Goal: Task Accomplishment & Management: Use online tool/utility

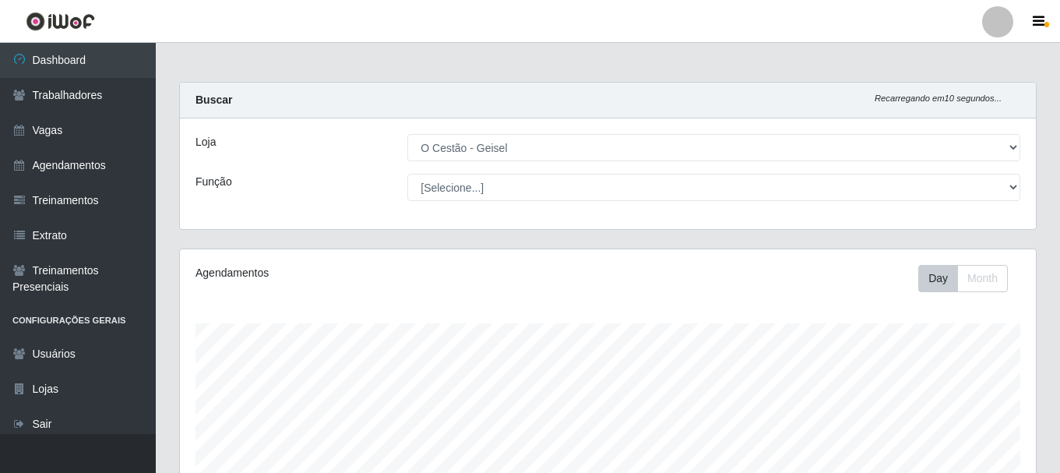
select select "224"
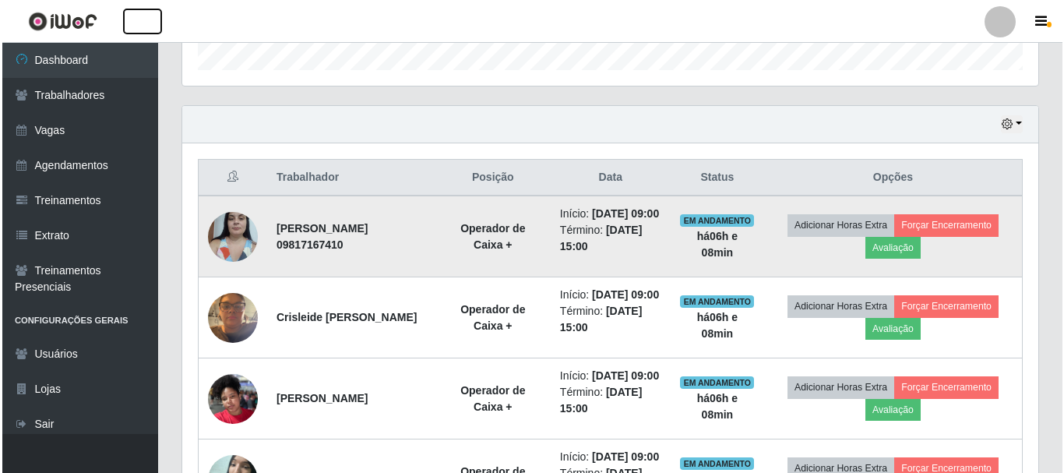
scroll to position [460, 0]
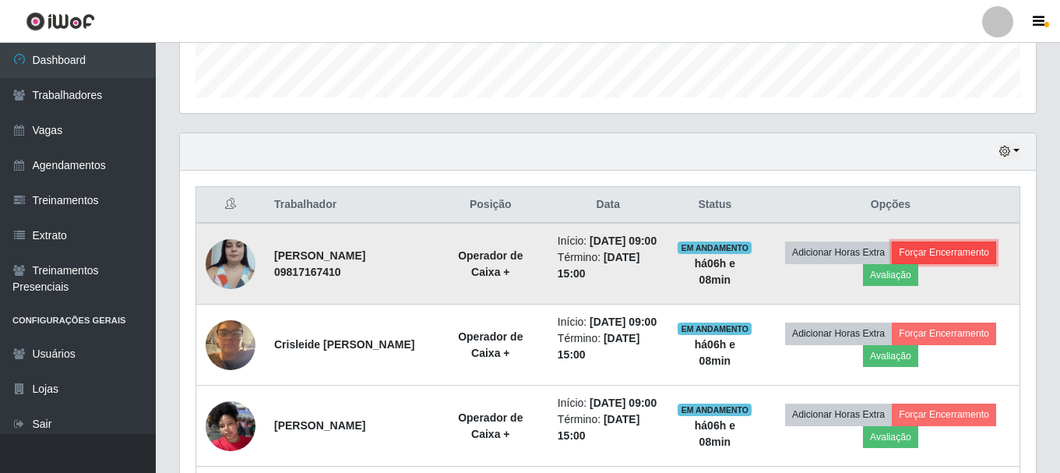
click at [958, 263] on button "Forçar Encerramento" at bounding box center [944, 253] width 104 height 22
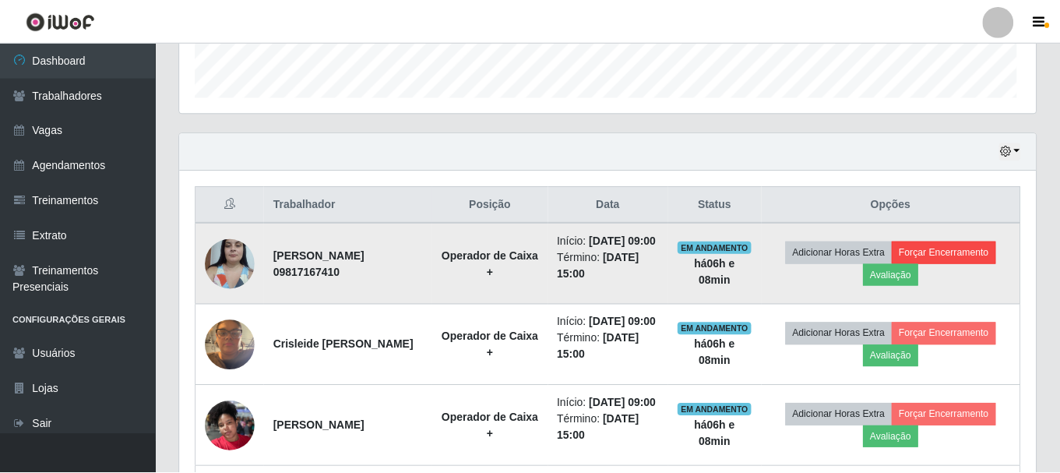
scroll to position [323, 849]
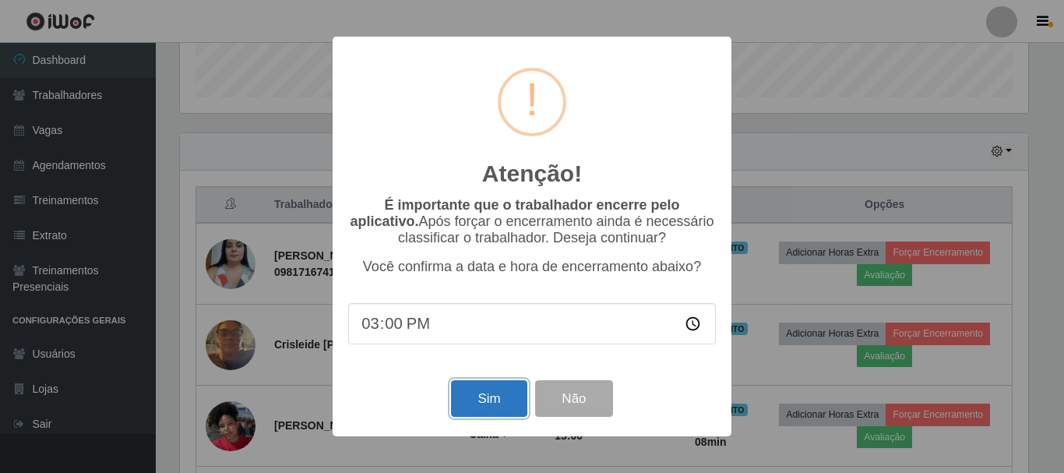
click at [466, 401] on button "Sim" at bounding box center [489, 398] width 76 height 37
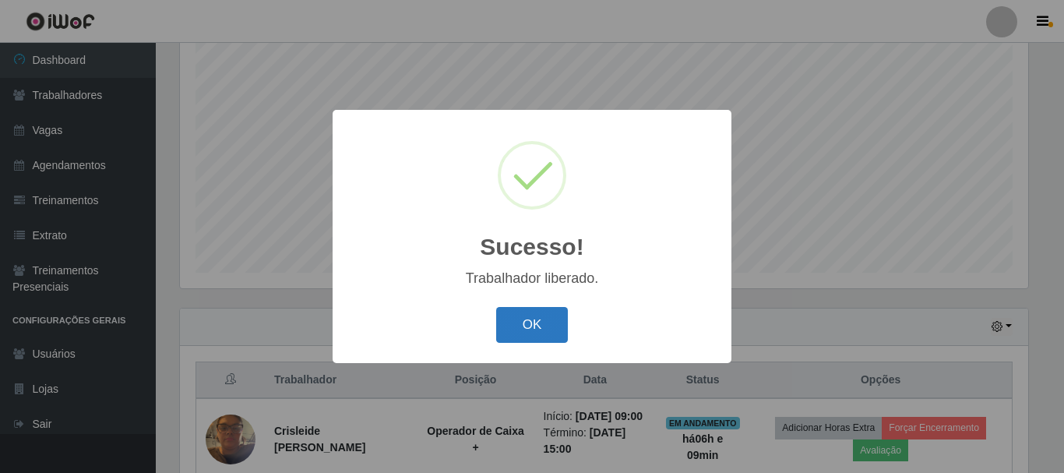
click at [533, 328] on button "OK" at bounding box center [532, 325] width 72 height 37
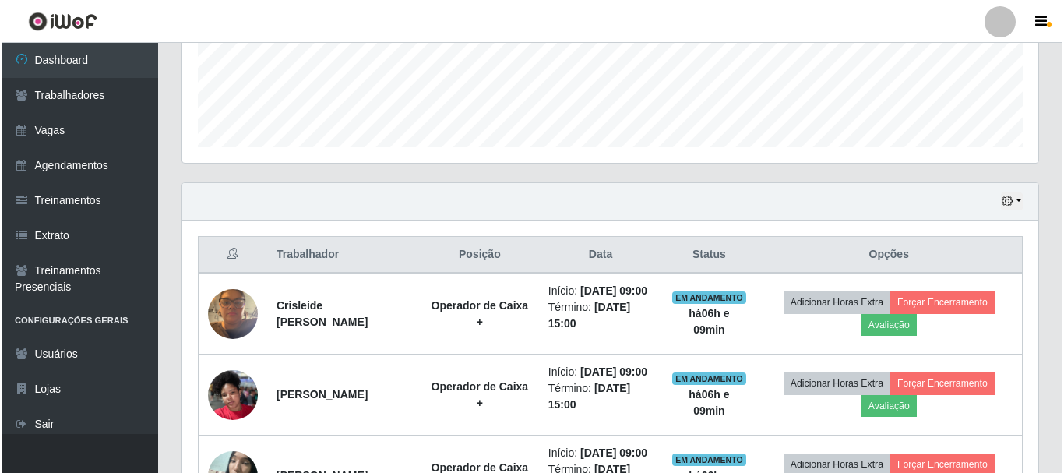
scroll to position [518, 0]
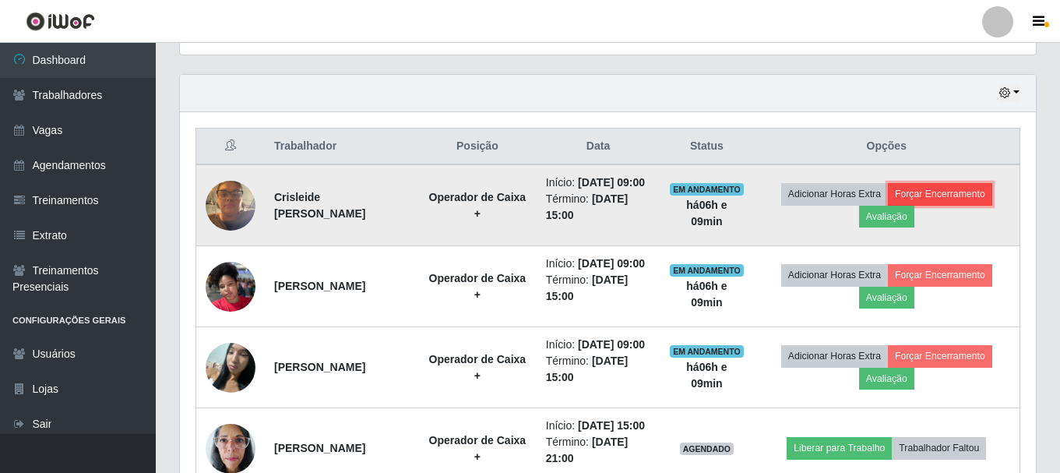
click at [965, 203] on button "Forçar Encerramento" at bounding box center [940, 194] width 104 height 22
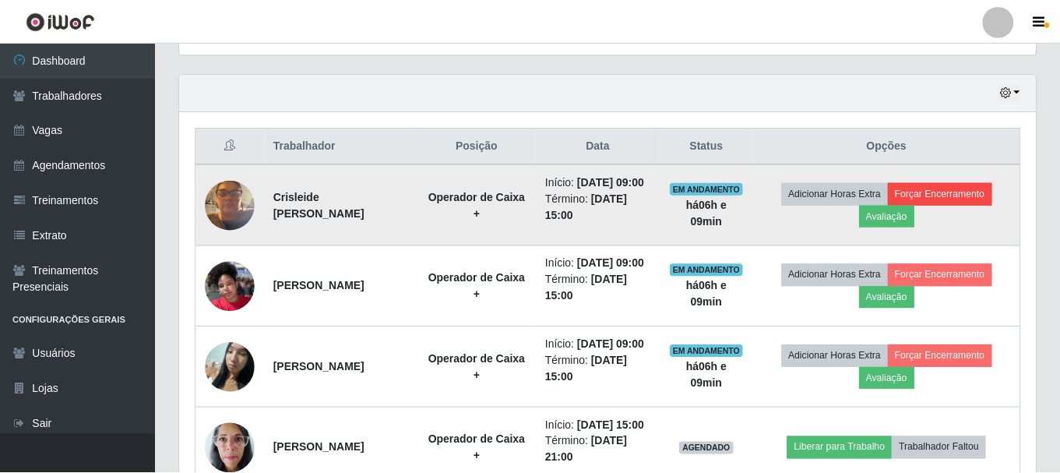
scroll to position [323, 849]
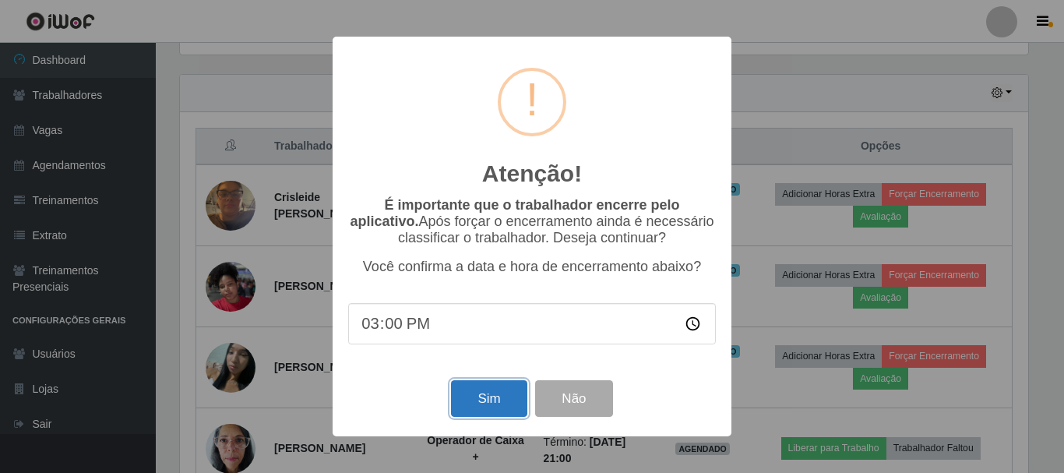
click at [474, 406] on button "Sim" at bounding box center [489, 398] width 76 height 37
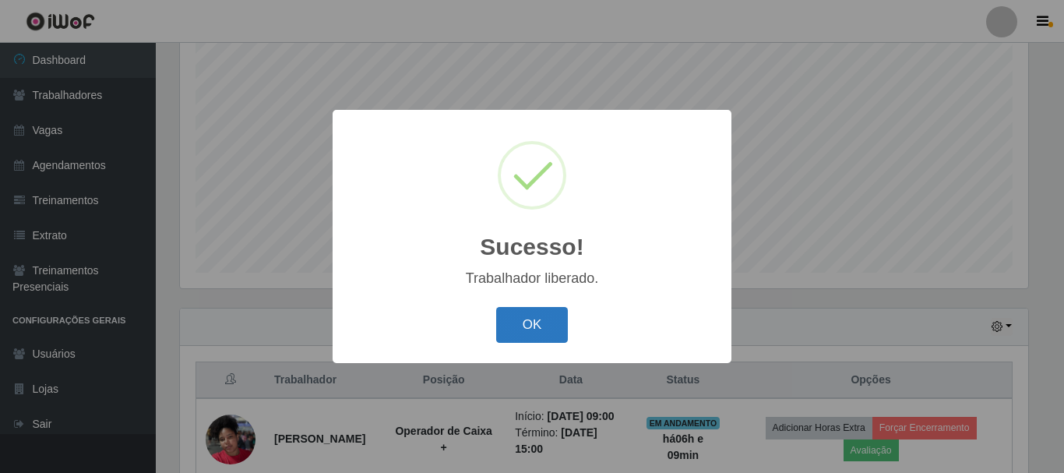
click at [546, 322] on button "OK" at bounding box center [532, 325] width 72 height 37
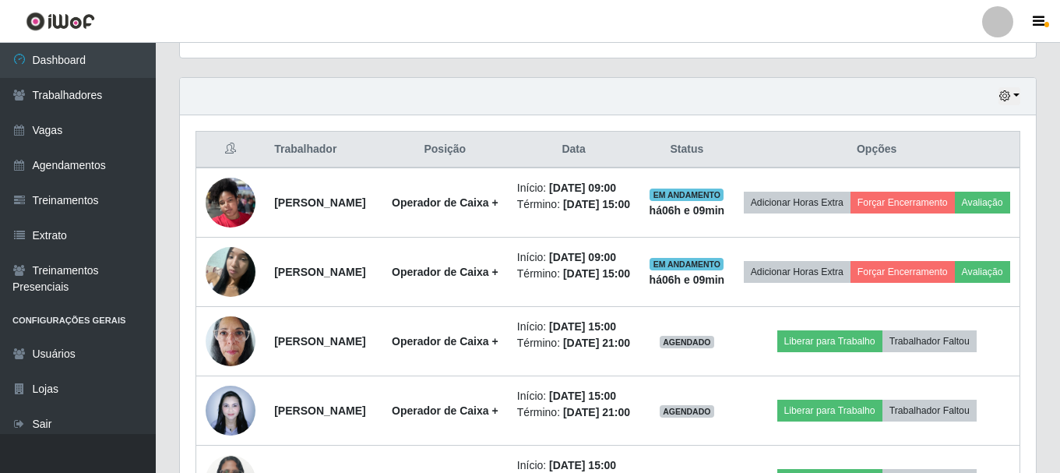
scroll to position [518, 0]
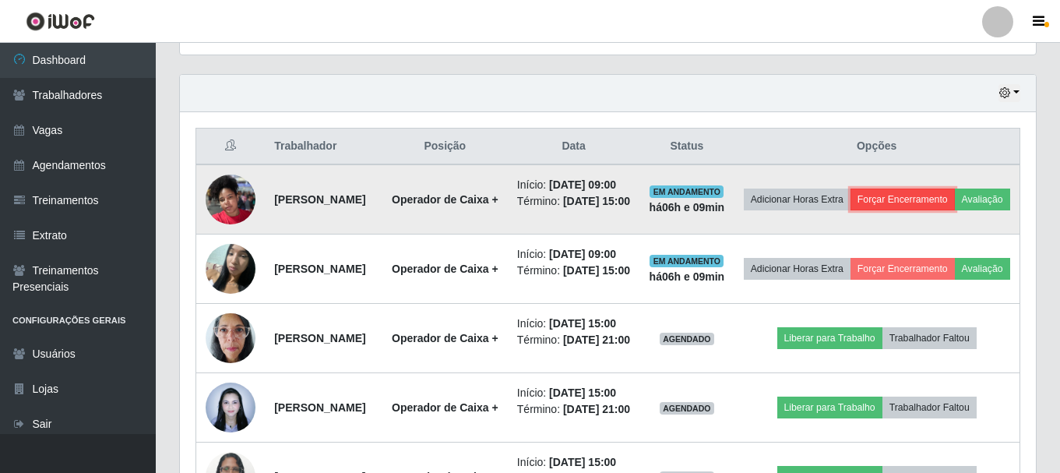
click at [937, 190] on button "Forçar Encerramento" at bounding box center [903, 200] width 104 height 22
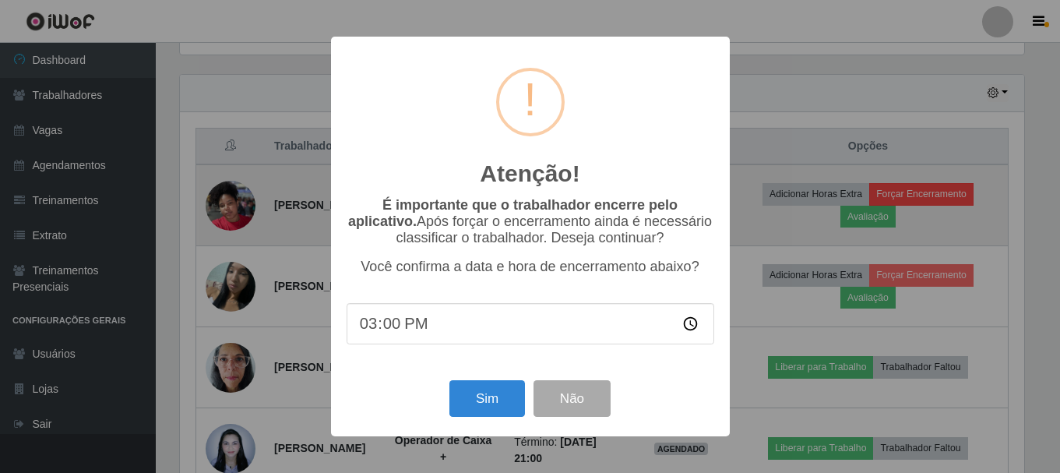
scroll to position [323, 849]
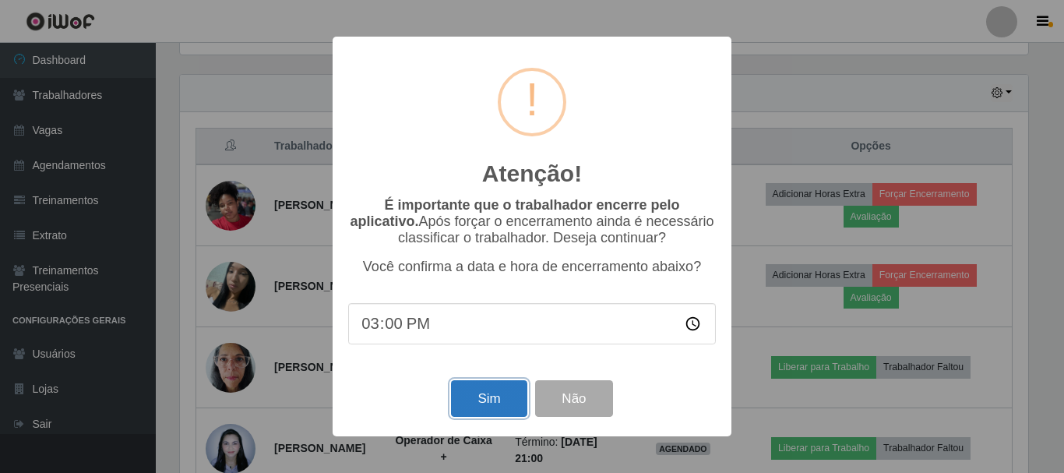
click at [485, 403] on button "Sim" at bounding box center [489, 398] width 76 height 37
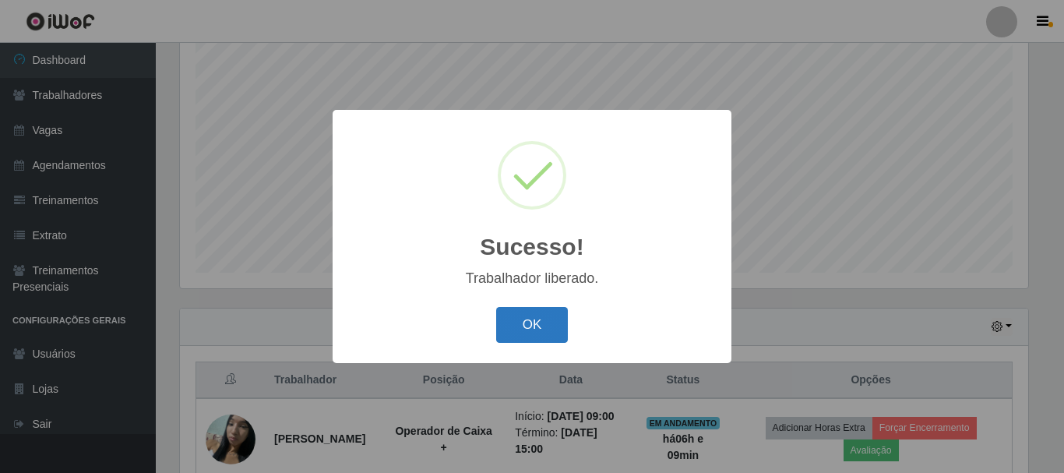
click at [536, 317] on button "OK" at bounding box center [532, 325] width 72 height 37
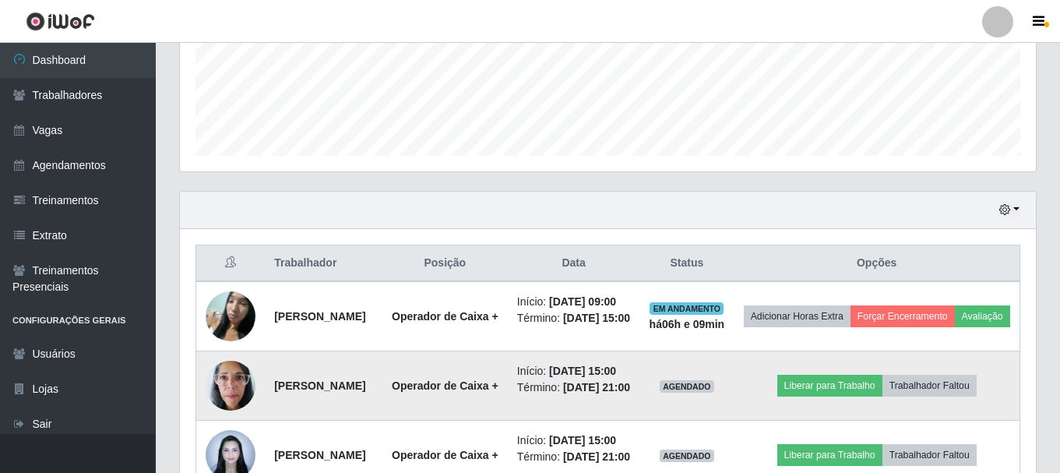
scroll to position [0, 0]
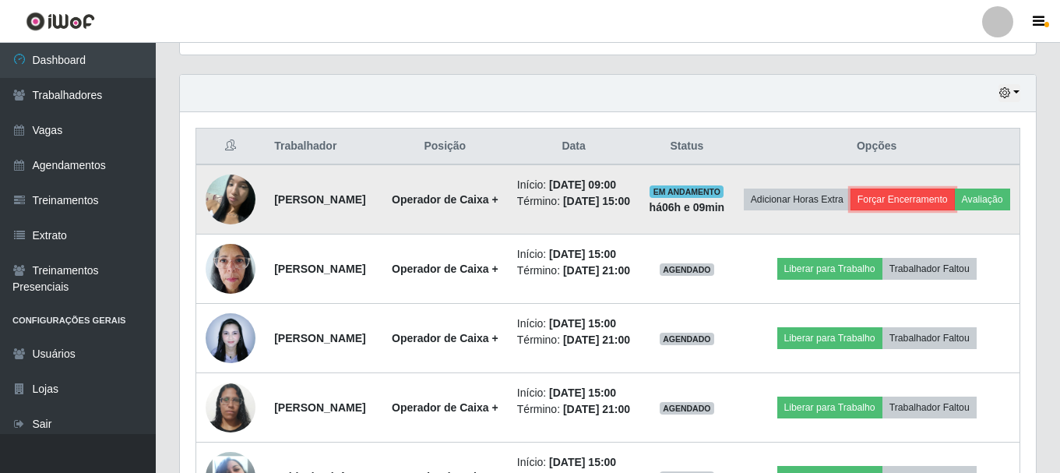
click at [931, 201] on button "Forçar Encerramento" at bounding box center [903, 200] width 104 height 22
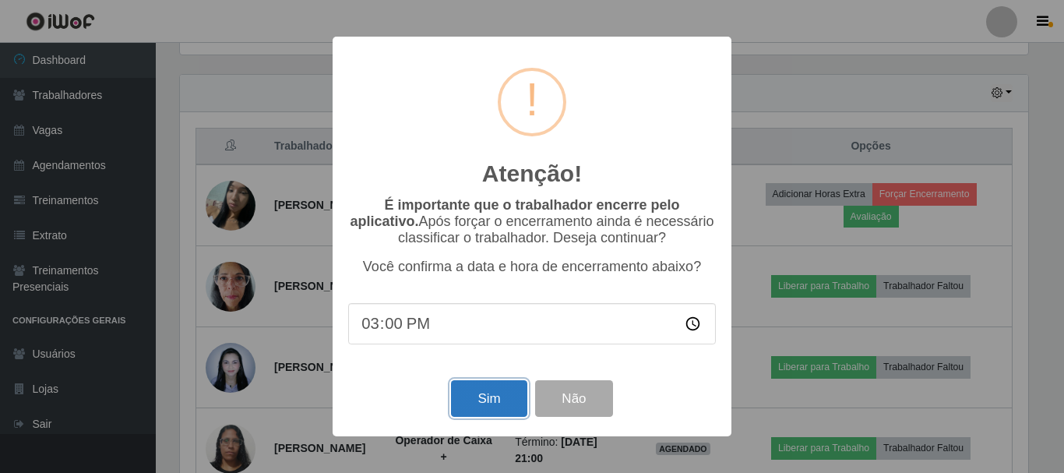
click at [498, 401] on button "Sim" at bounding box center [489, 398] width 76 height 37
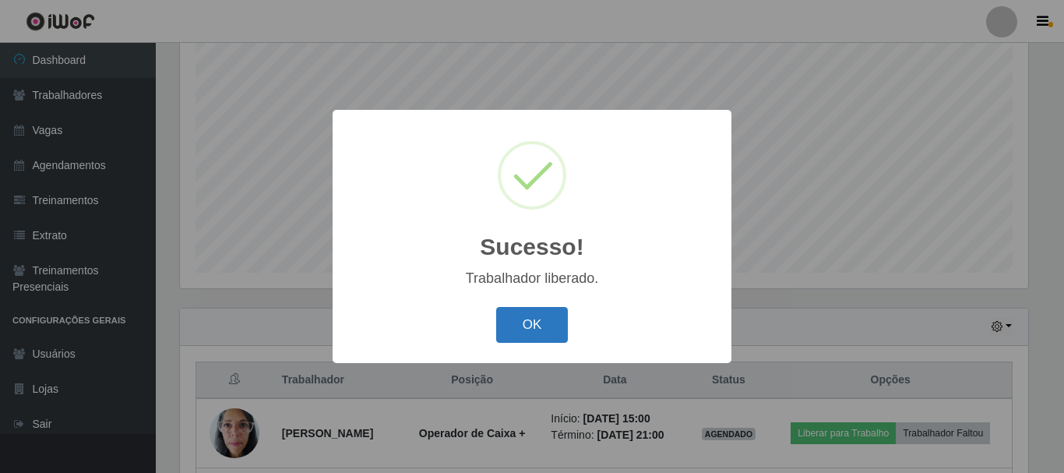
click at [508, 322] on button "OK" at bounding box center [532, 325] width 72 height 37
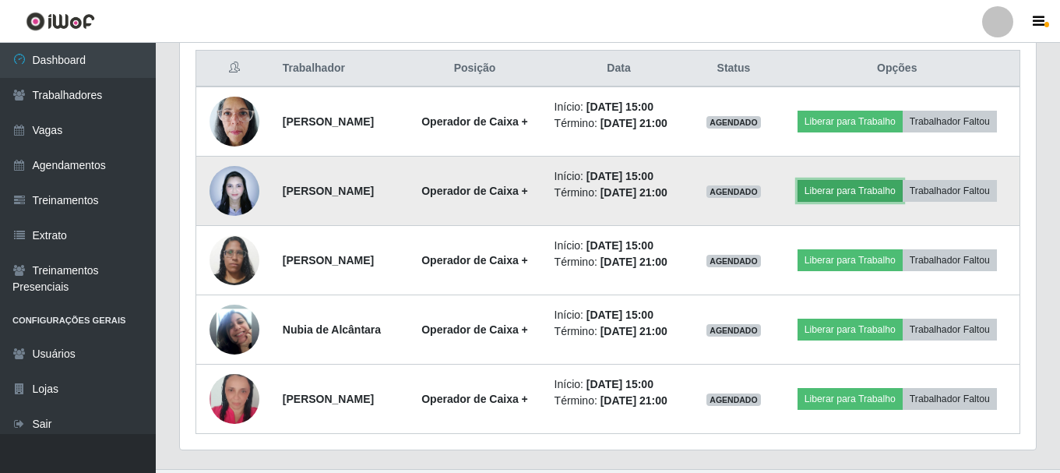
click at [836, 187] on button "Liberar para Trabalho" at bounding box center [850, 191] width 105 height 22
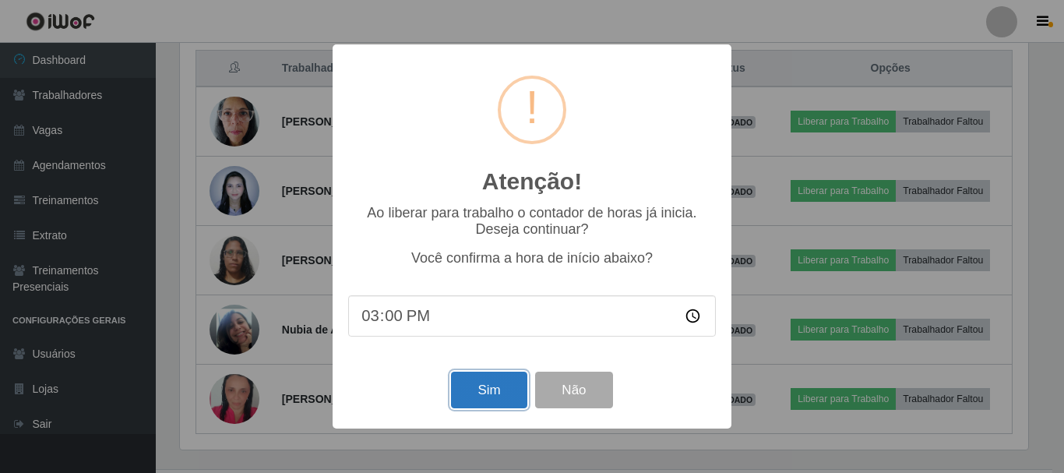
click at [469, 390] on button "Sim" at bounding box center [489, 390] width 76 height 37
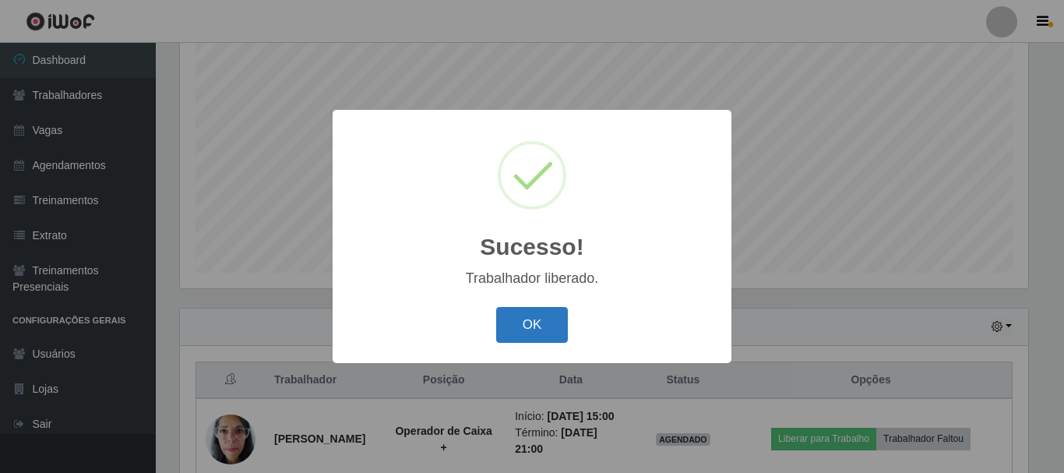
click at [524, 320] on button "OK" at bounding box center [532, 325] width 72 height 37
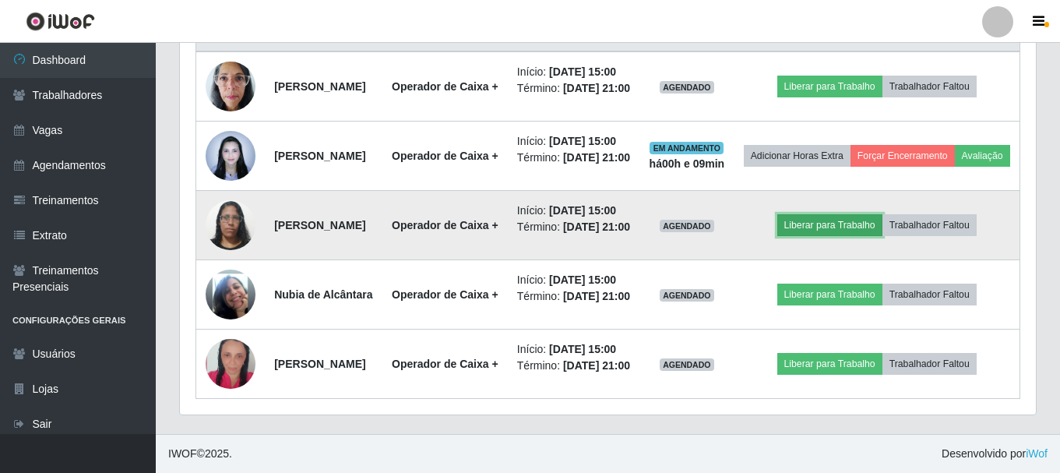
click at [819, 214] on button "Liberar para Trabalho" at bounding box center [830, 225] width 105 height 22
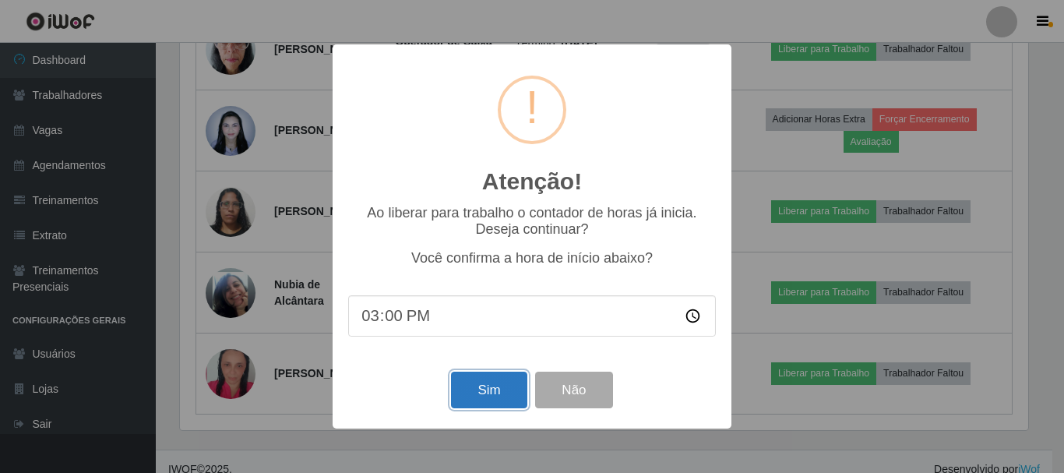
click at [488, 393] on button "Sim" at bounding box center [489, 390] width 76 height 37
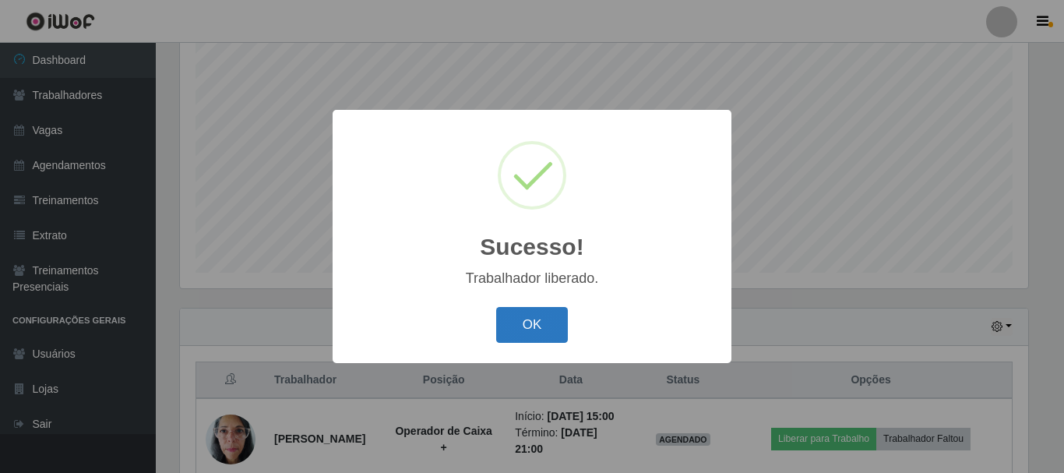
click at [532, 330] on button "OK" at bounding box center [532, 325] width 72 height 37
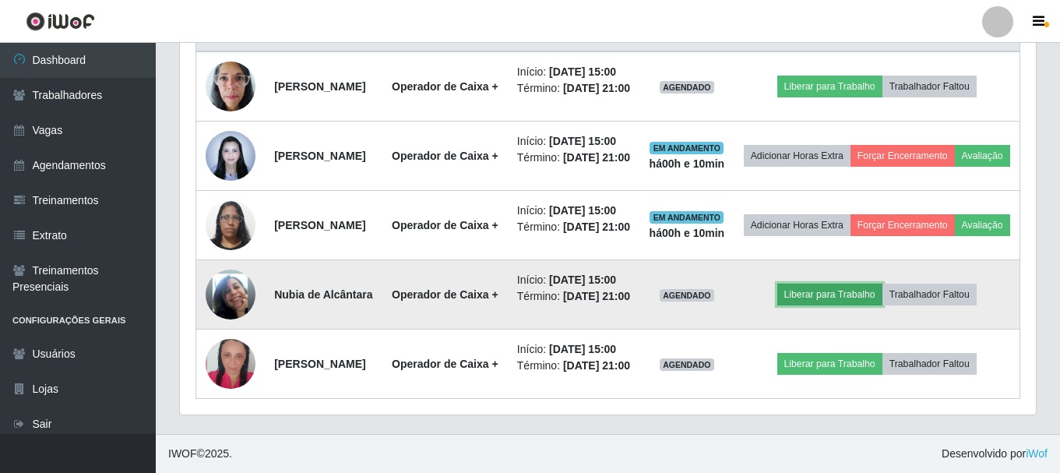
click at [831, 284] on button "Liberar para Trabalho" at bounding box center [830, 295] width 105 height 22
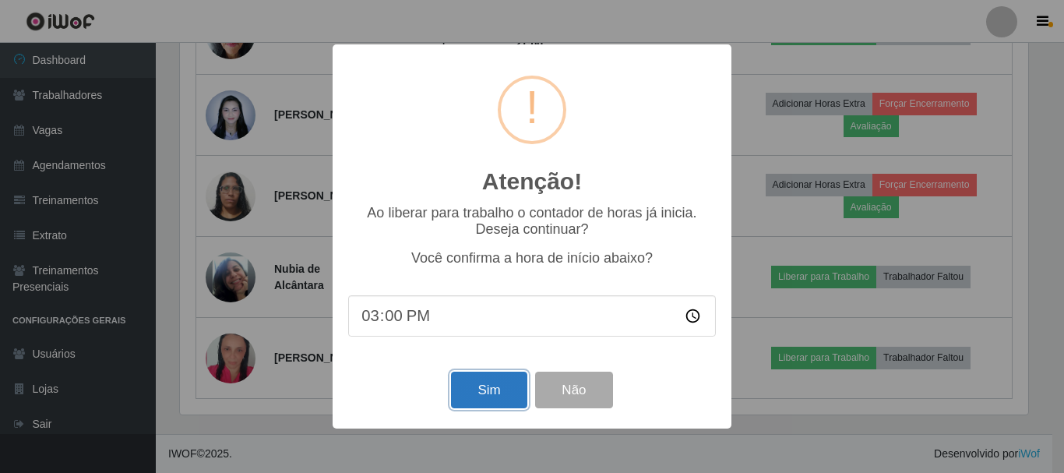
click at [497, 393] on button "Sim" at bounding box center [489, 390] width 76 height 37
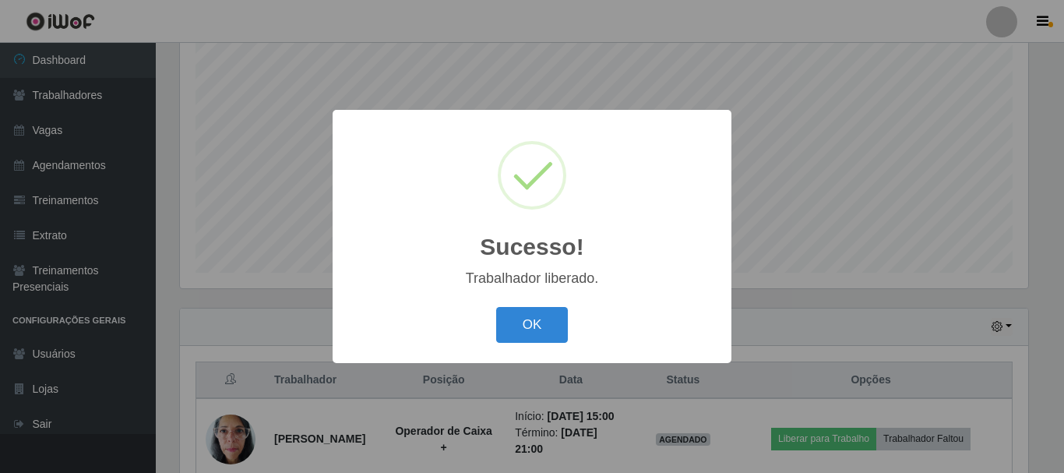
click at [517, 326] on button "OK" at bounding box center [532, 325] width 72 height 37
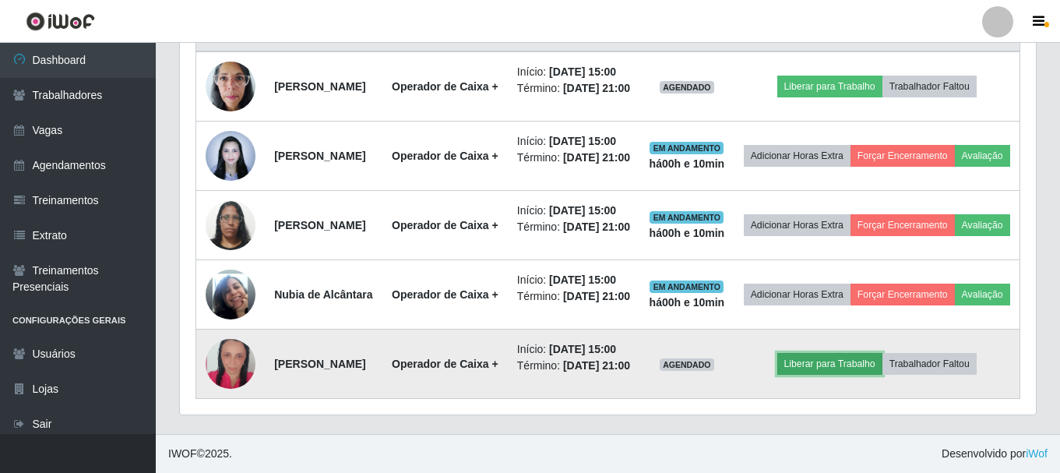
click at [835, 353] on button "Liberar para Trabalho" at bounding box center [830, 364] width 105 height 22
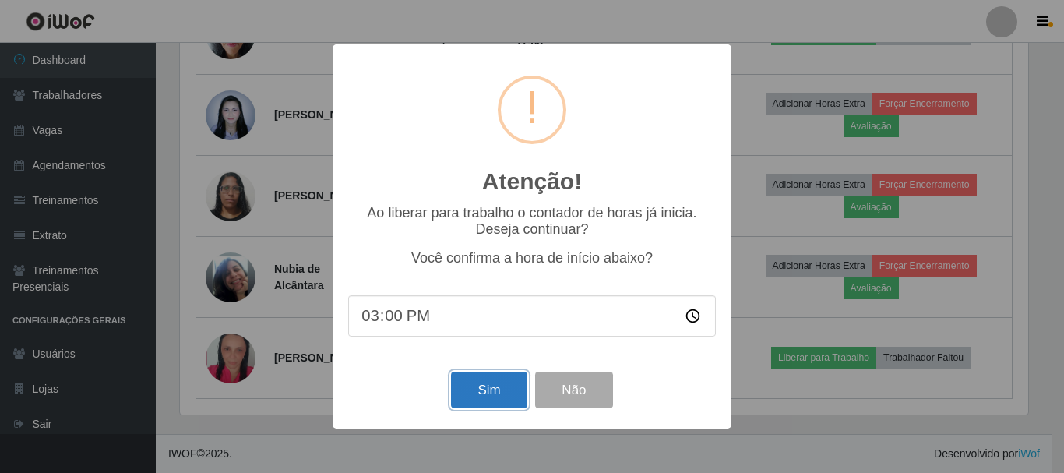
click at [482, 393] on button "Sim" at bounding box center [489, 390] width 76 height 37
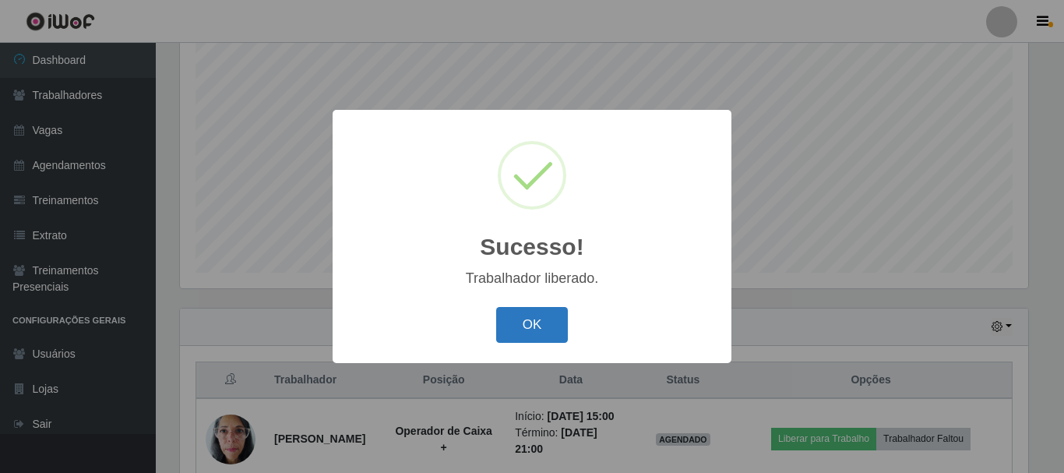
click at [553, 323] on button "OK" at bounding box center [532, 325] width 72 height 37
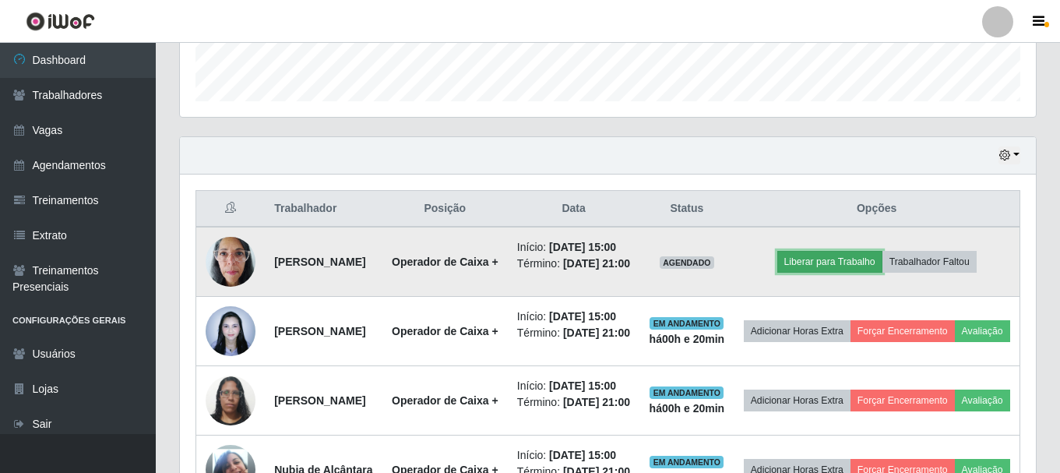
click at [798, 270] on button "Liberar para Trabalho" at bounding box center [830, 262] width 105 height 22
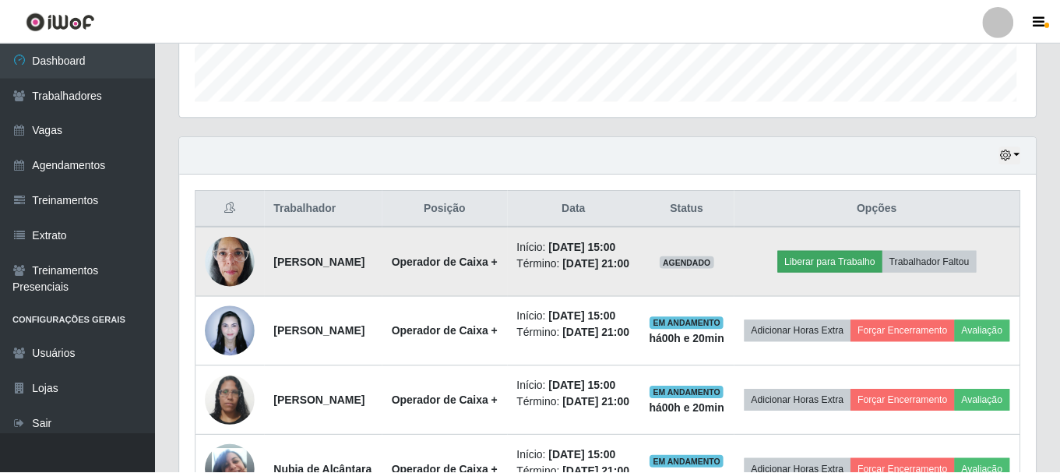
scroll to position [323, 849]
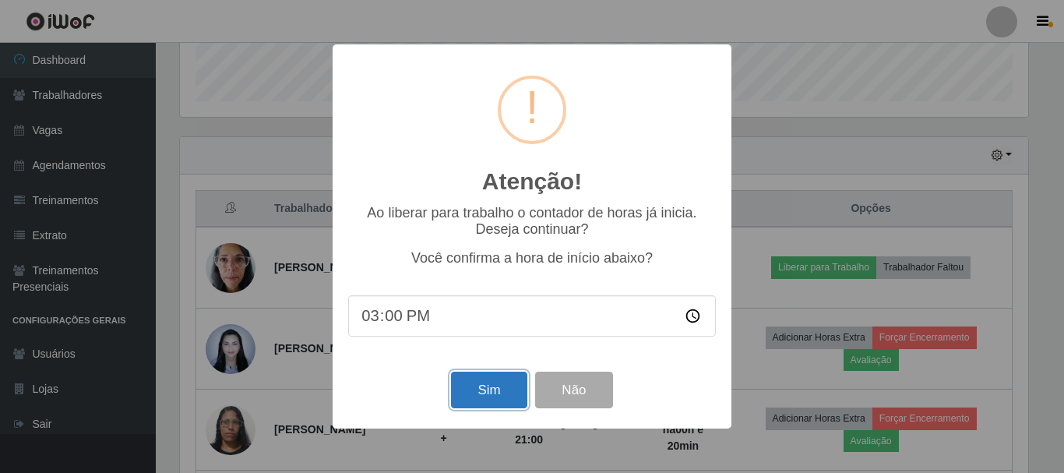
click at [477, 395] on button "Sim" at bounding box center [489, 390] width 76 height 37
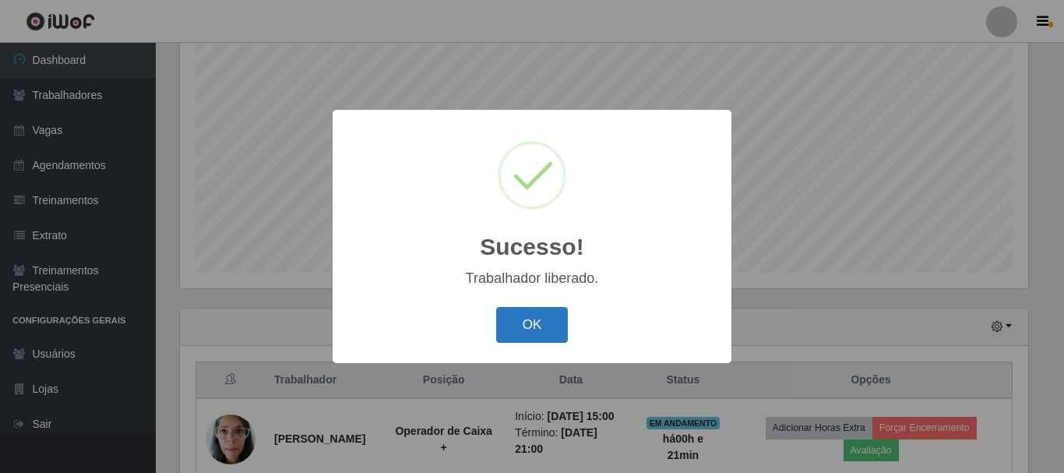
click at [552, 329] on button "OK" at bounding box center [532, 325] width 72 height 37
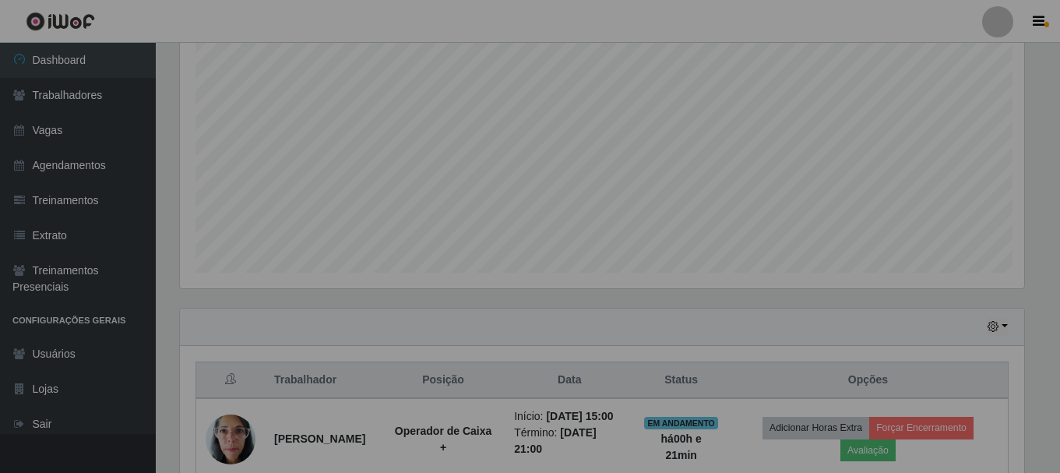
scroll to position [323, 856]
